Goal: Use online tool/utility: Use online tool/utility

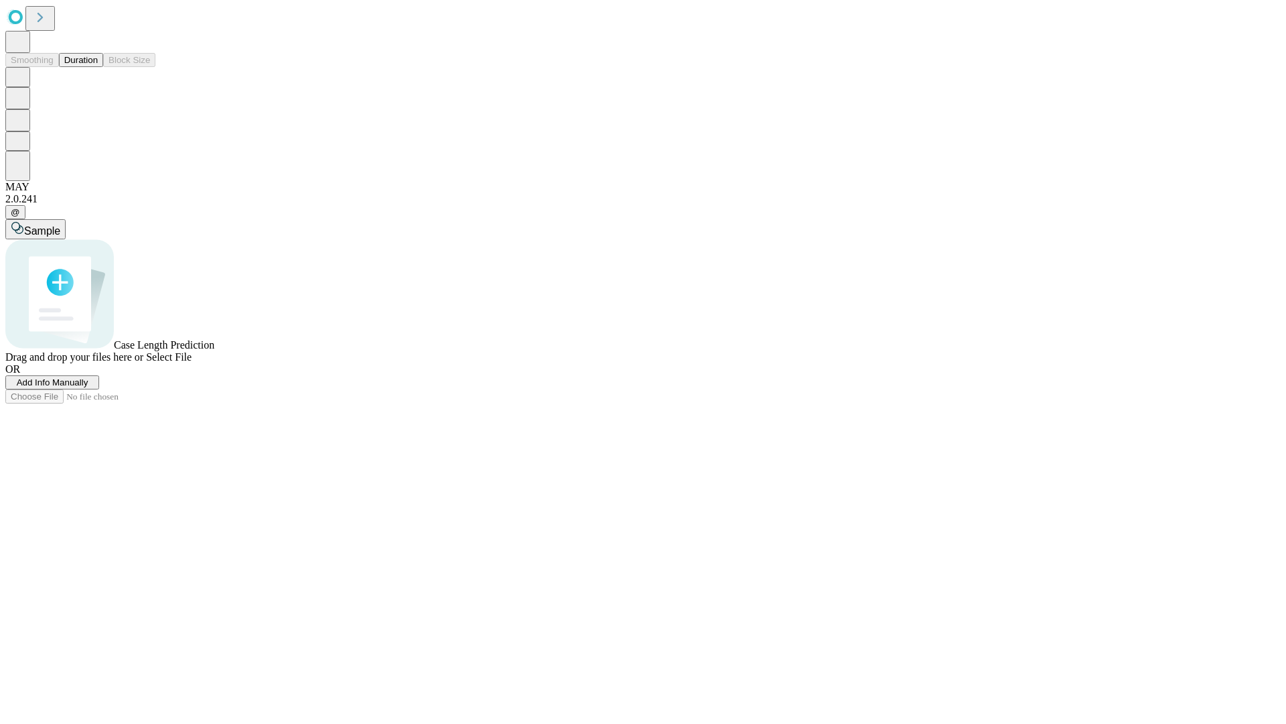
click at [88, 387] on span "Add Info Manually" at bounding box center [53, 382] width 72 height 10
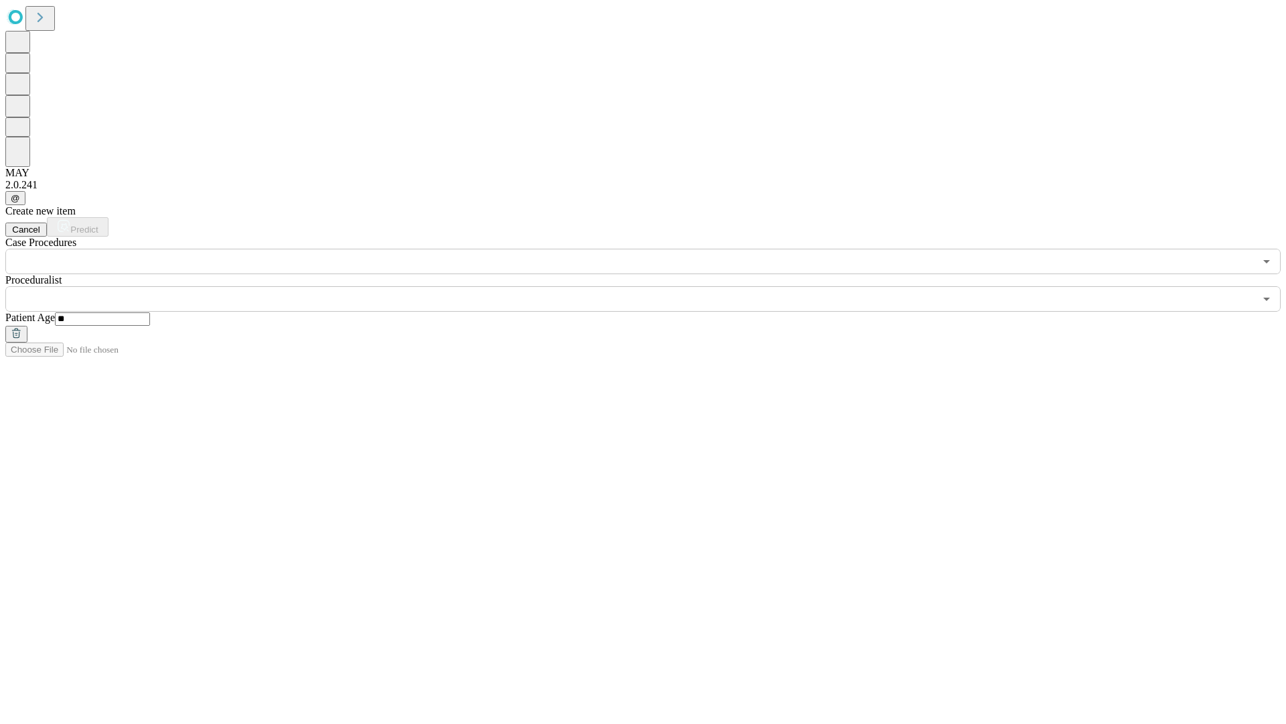
type input "**"
click at [653, 286] on input "text" at bounding box center [629, 298] width 1249 height 25
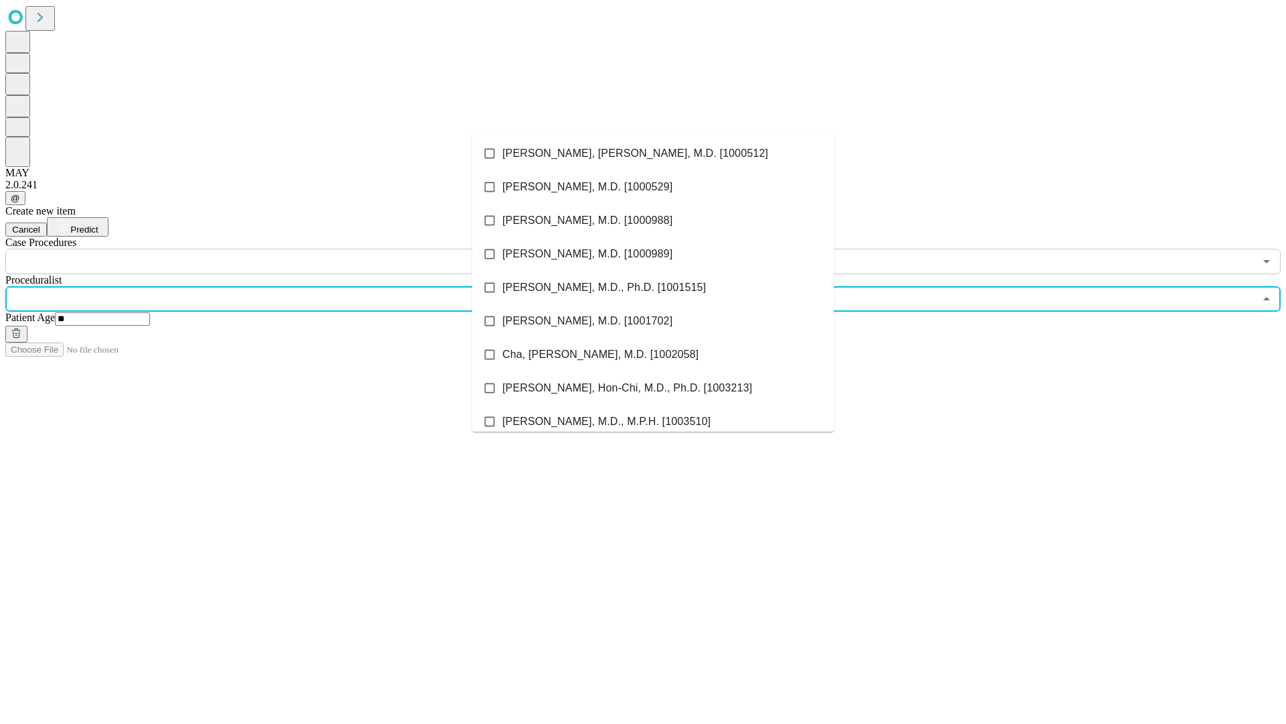
click at [653, 153] on li "[PERSON_NAME], [PERSON_NAME], M.D. [1000512]" at bounding box center [653, 153] width 362 height 33
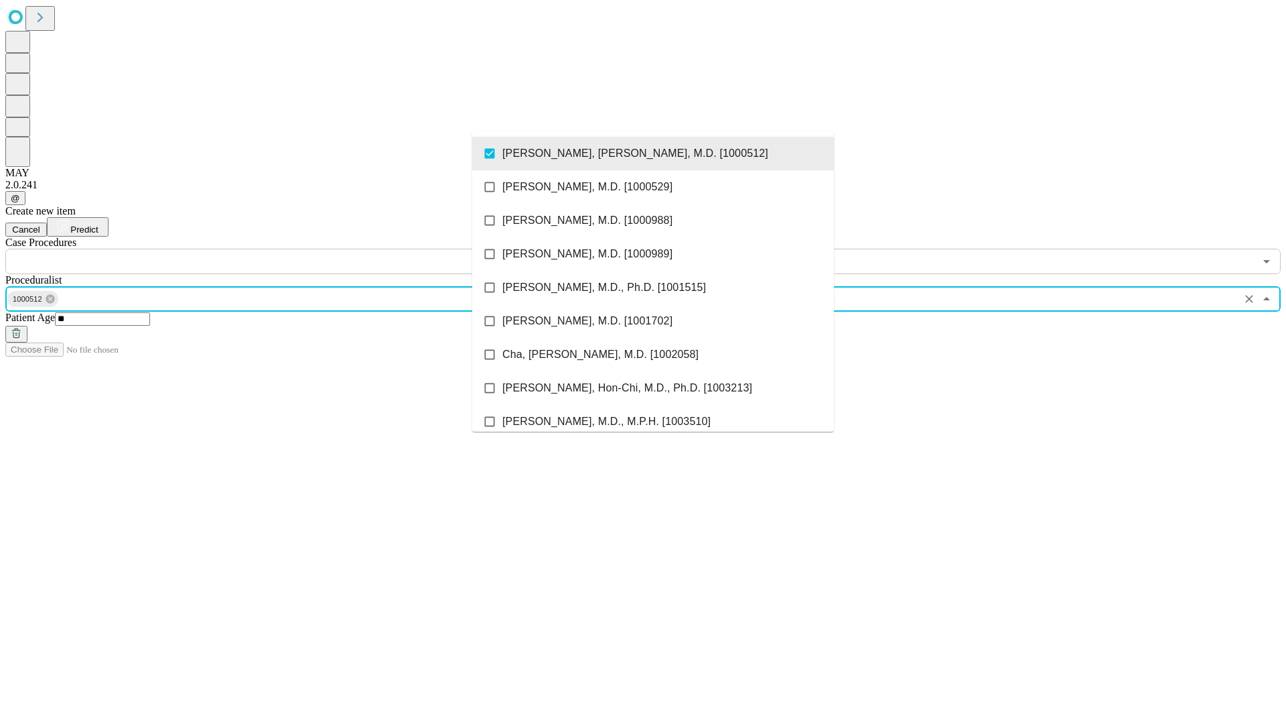
click at [281, 249] on input "text" at bounding box center [629, 261] width 1249 height 25
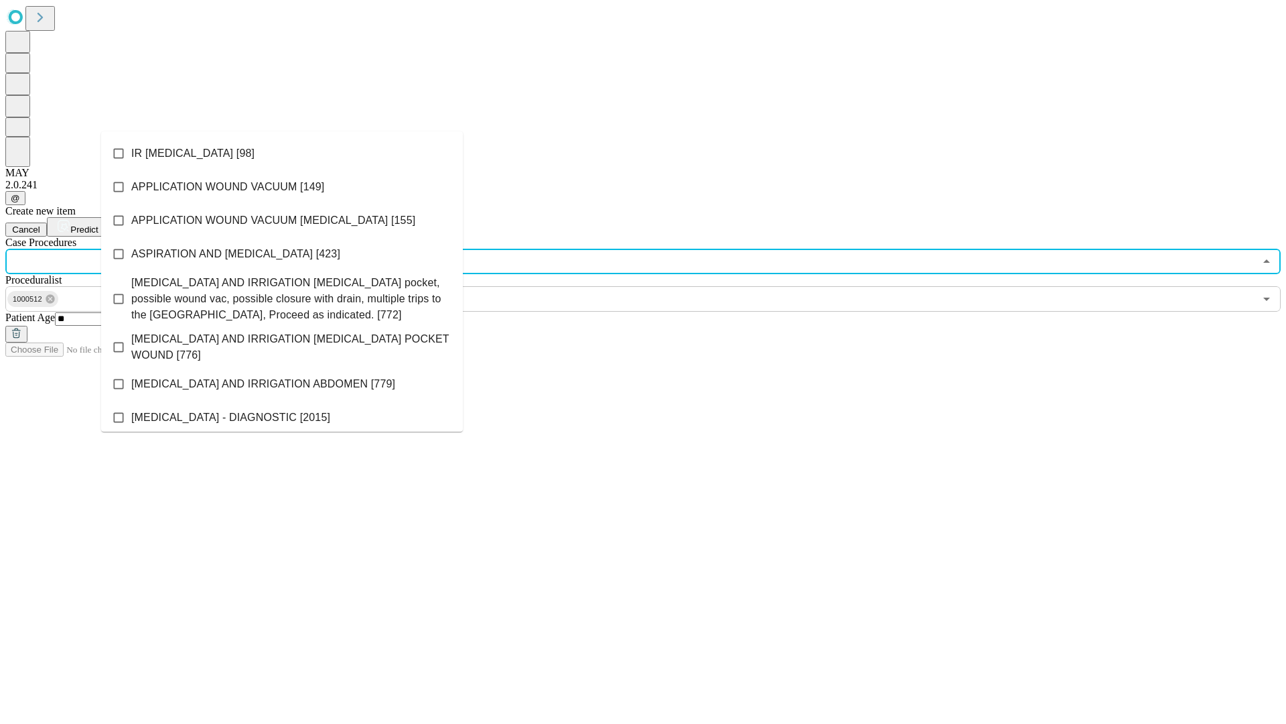
click at [282, 153] on li "IR [MEDICAL_DATA] [98]" at bounding box center [282, 153] width 362 height 33
click at [98, 224] on span "Predict" at bounding box center [83, 229] width 27 height 10
